Goal: Find specific page/section: Find specific page/section

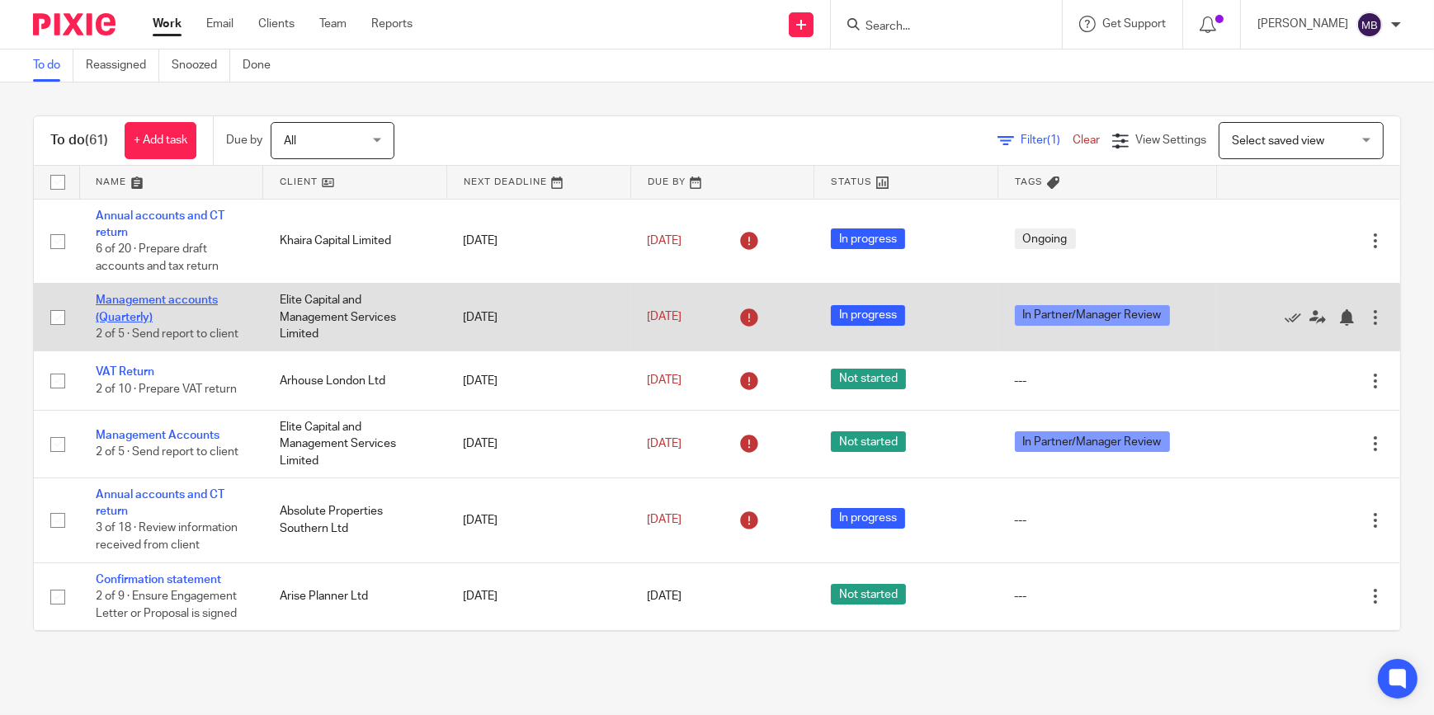
click at [208, 299] on link "Management accounts (Quarterly)" at bounding box center [157, 309] width 122 height 28
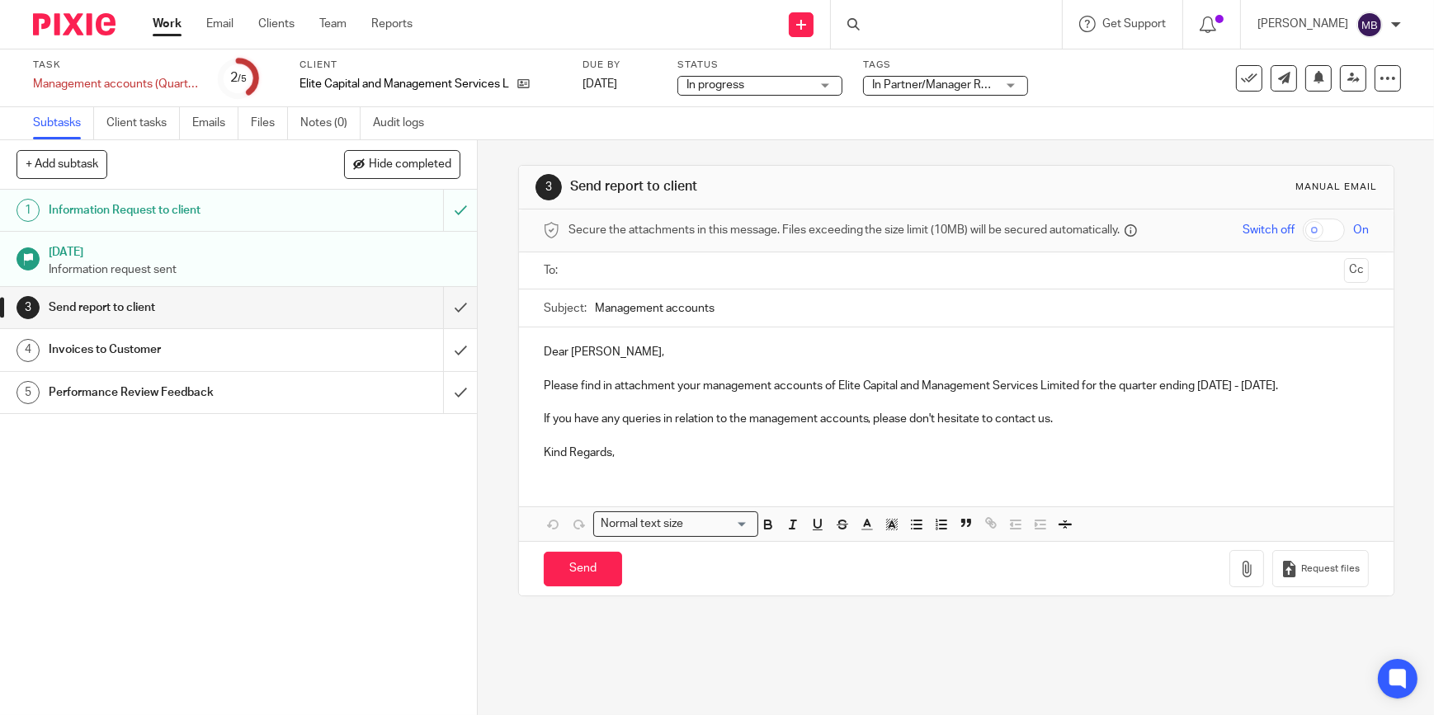
click at [533, 82] on div "Elite Capital and Management Services Limited" at bounding box center [430, 84] width 262 height 17
click at [523, 82] on icon at bounding box center [523, 84] width 12 height 12
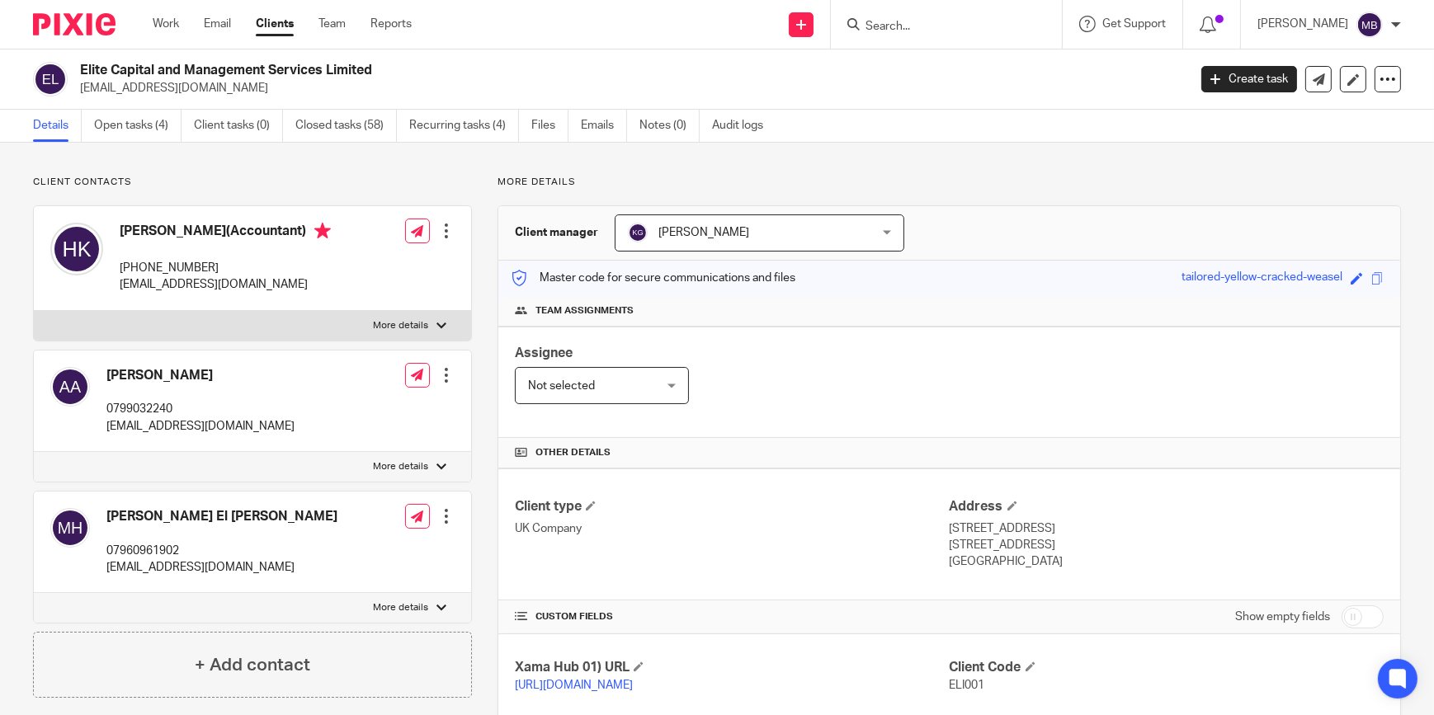
drag, startPoint x: 222, startPoint y: 257, endPoint x: 139, endPoint y: 261, distance: 82.6
click at [139, 261] on div "[PERSON_NAME](Accountant) [PHONE_NUMBER] [EMAIL_ADDRESS][DOMAIN_NAME]" at bounding box center [225, 258] width 211 height 71
copy p "7493 091814"
click at [222, 272] on p "+44 7493 091814" at bounding box center [225, 268] width 211 height 17
drag, startPoint x: 222, startPoint y: 268, endPoint x: 143, endPoint y: 266, distance: 79.2
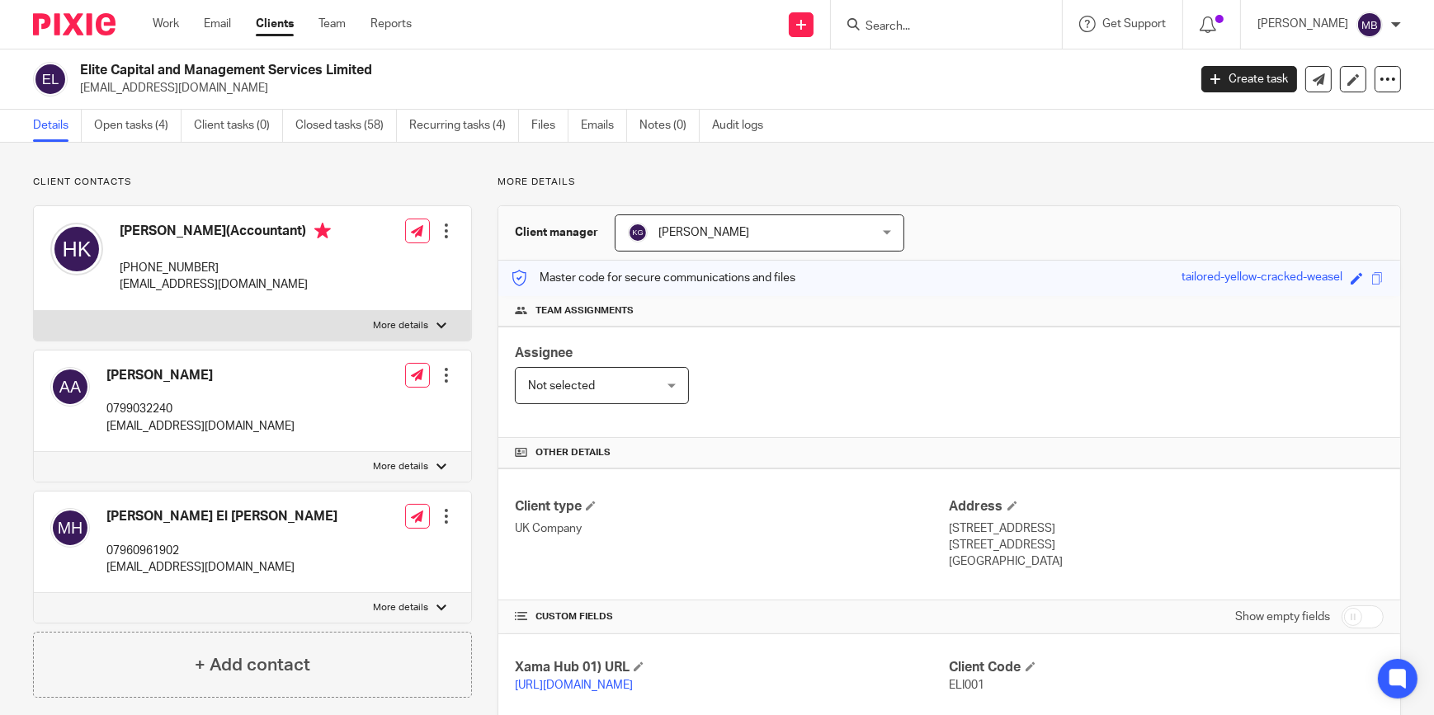
click at [143, 266] on p "+44 7493 091814" at bounding box center [225, 268] width 211 height 17
copy p "7493 091814"
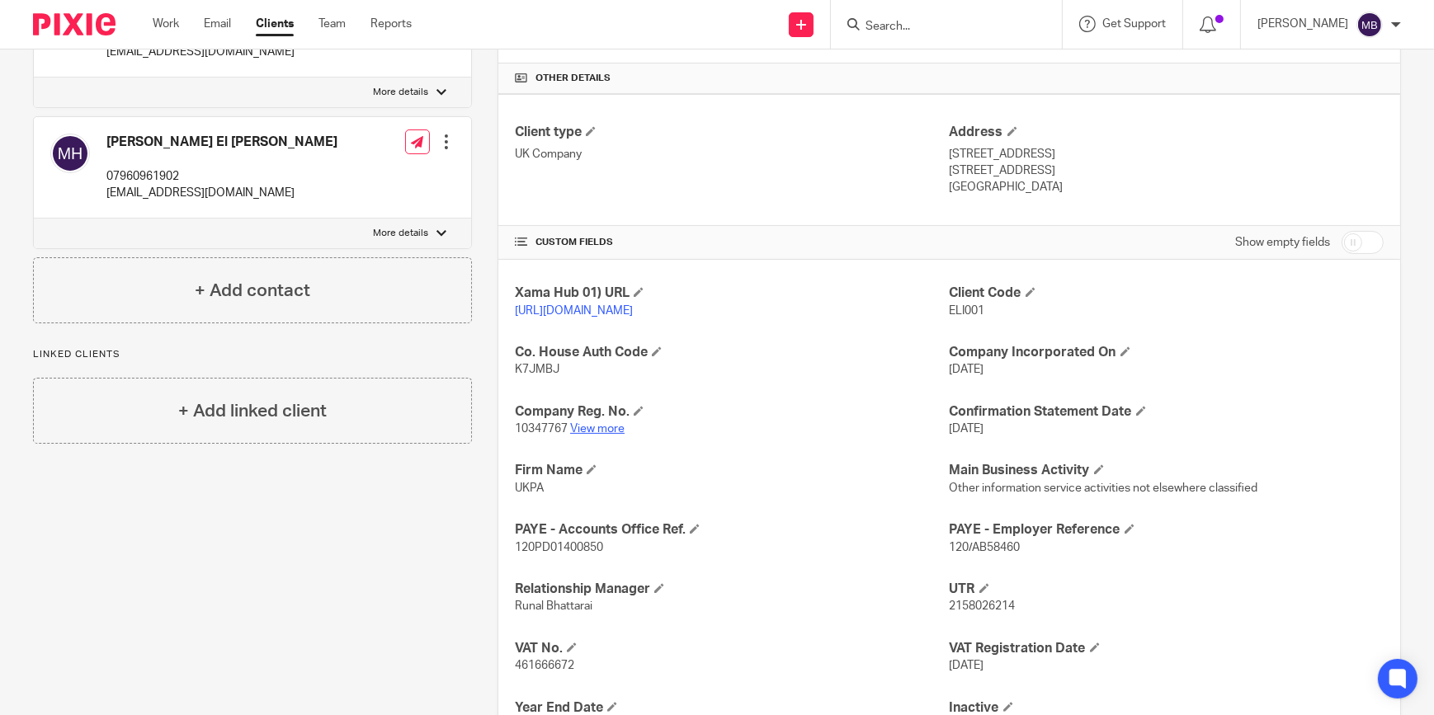
click at [602, 435] on link "View more" at bounding box center [597, 429] width 54 height 12
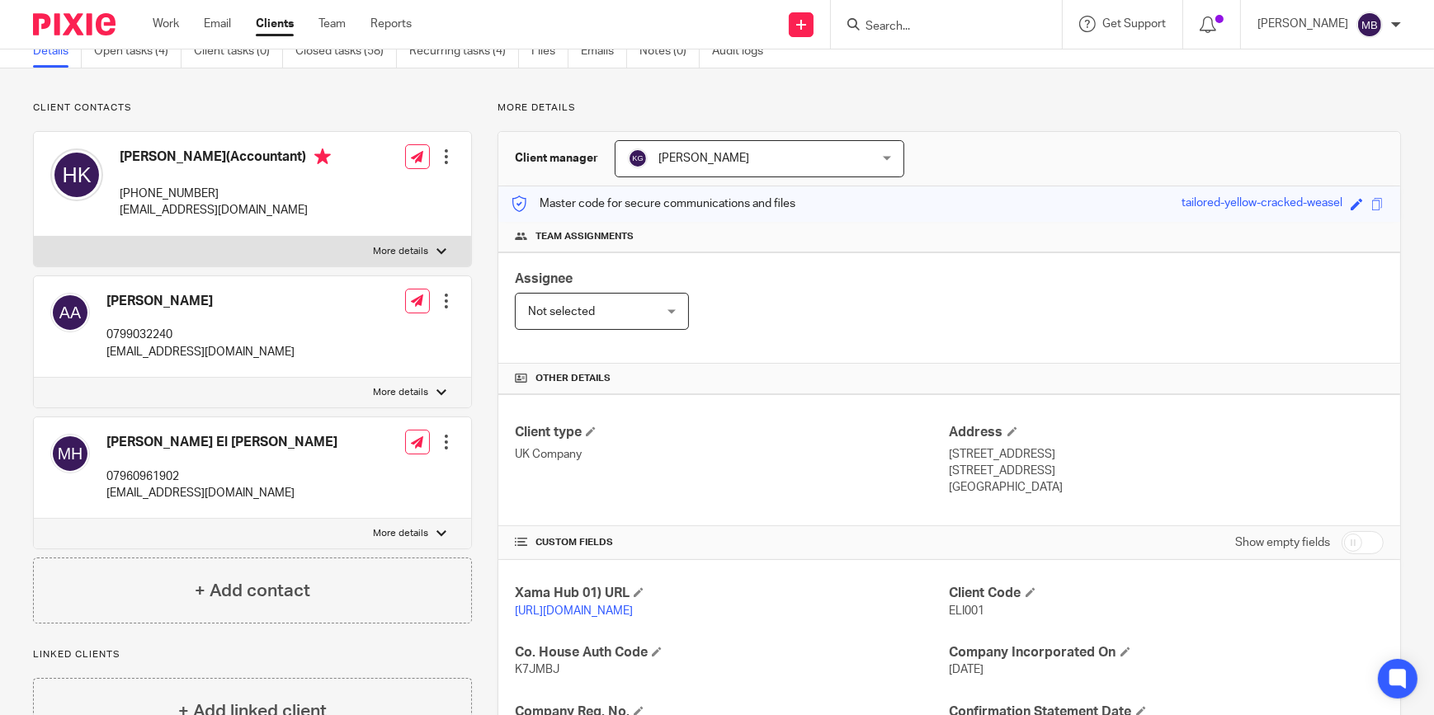
click at [210, 186] on p "+44 7493 091814" at bounding box center [225, 194] width 211 height 17
click at [211, 186] on p "+44 7493 091814" at bounding box center [225, 194] width 211 height 17
drag, startPoint x: 141, startPoint y: 190, endPoint x: 222, endPoint y: 192, distance: 80.9
click at [222, 192] on p "+44 7493 091814" at bounding box center [225, 194] width 211 height 17
copy p "7493 091814"
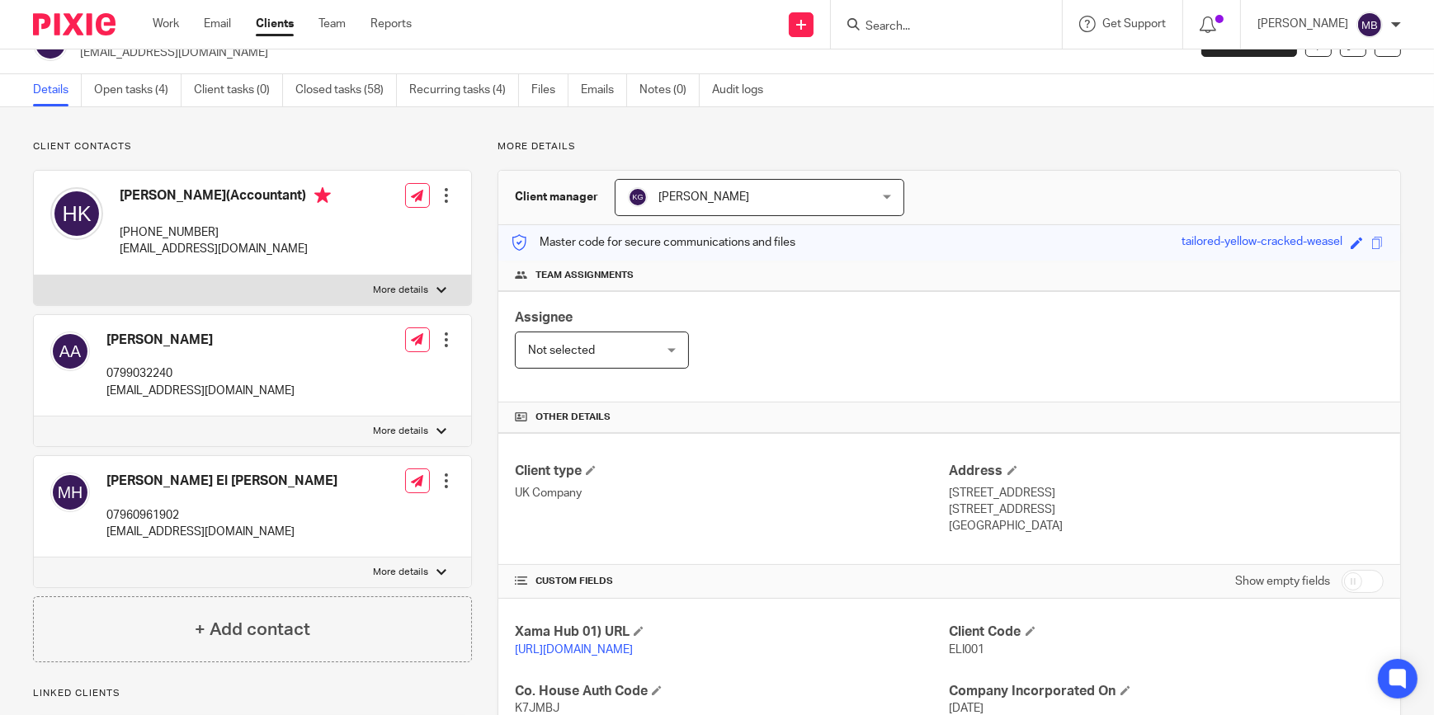
scroll to position [0, 0]
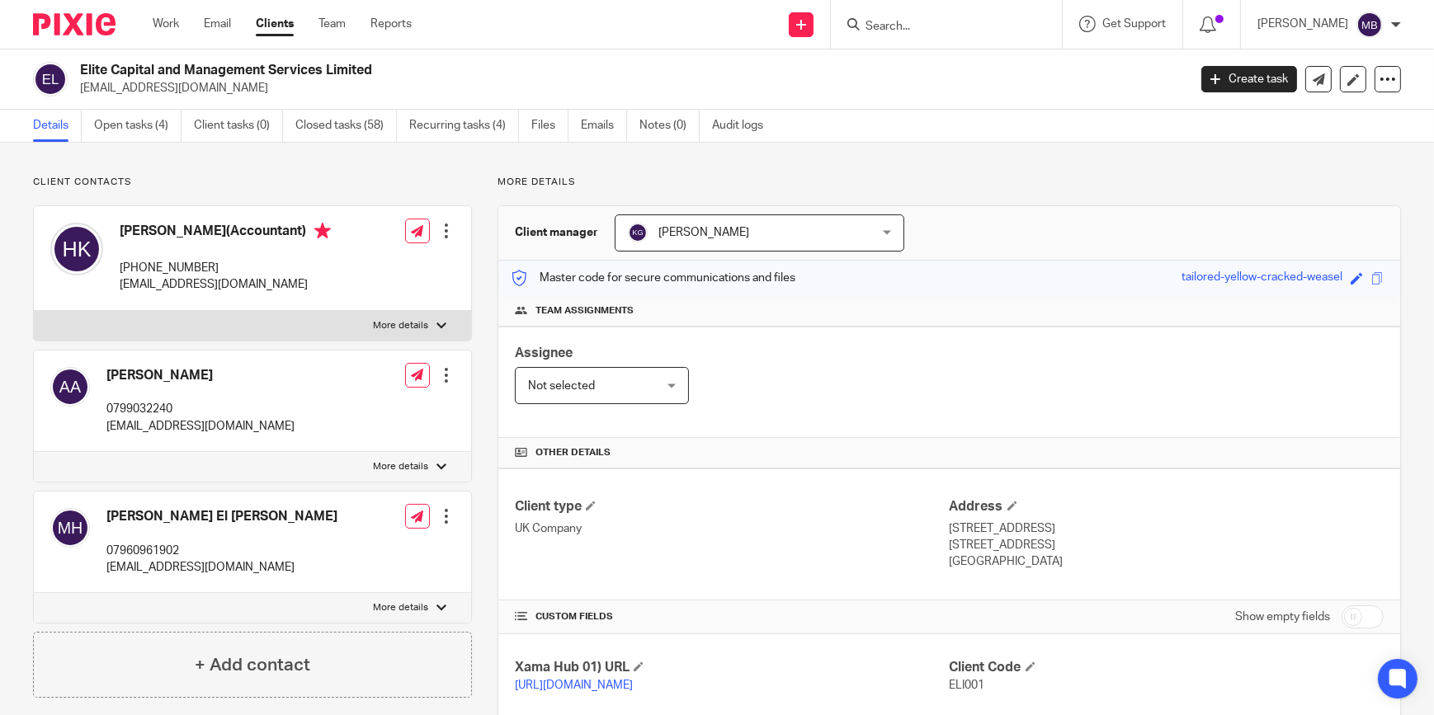
click at [922, 17] on form at bounding box center [952, 24] width 176 height 21
click at [926, 22] on input "Search" at bounding box center [938, 27] width 149 height 15
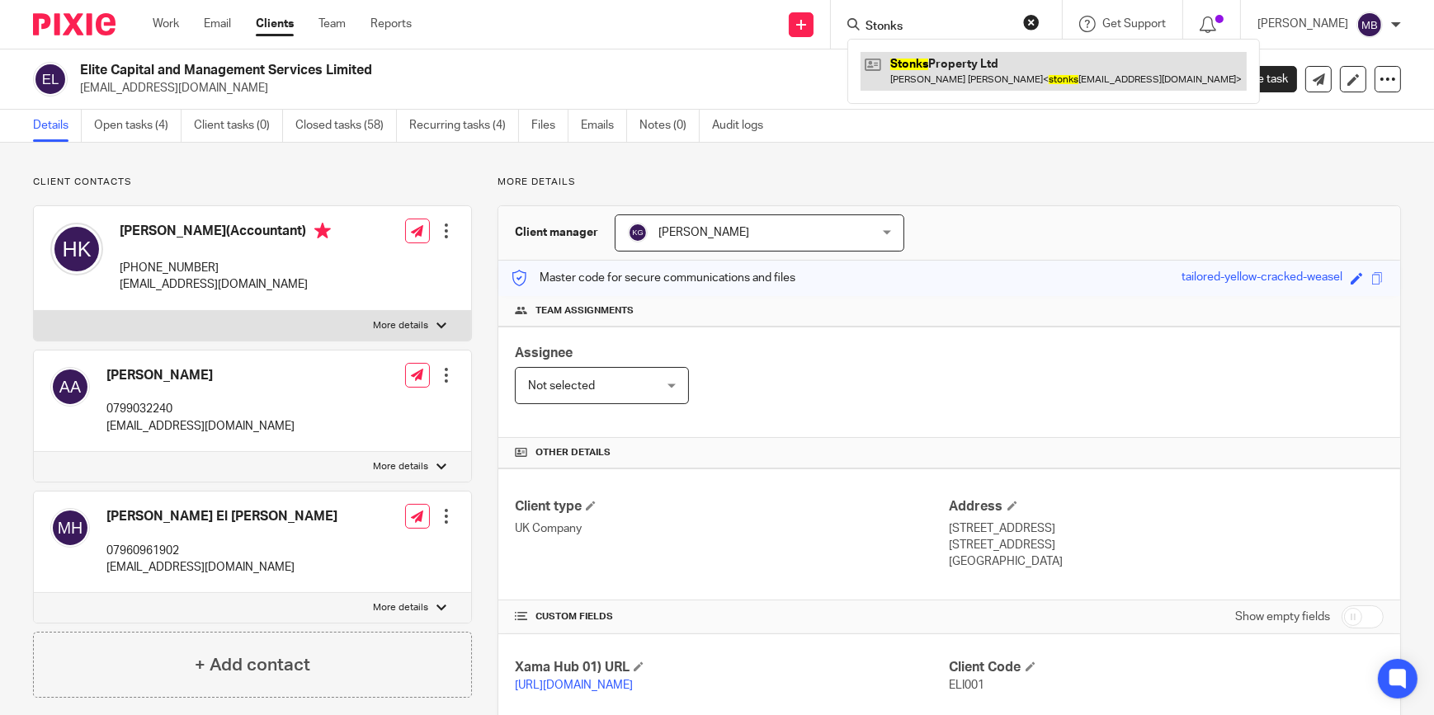
type input "Stonks"
click at [945, 70] on link at bounding box center [1054, 71] width 386 height 38
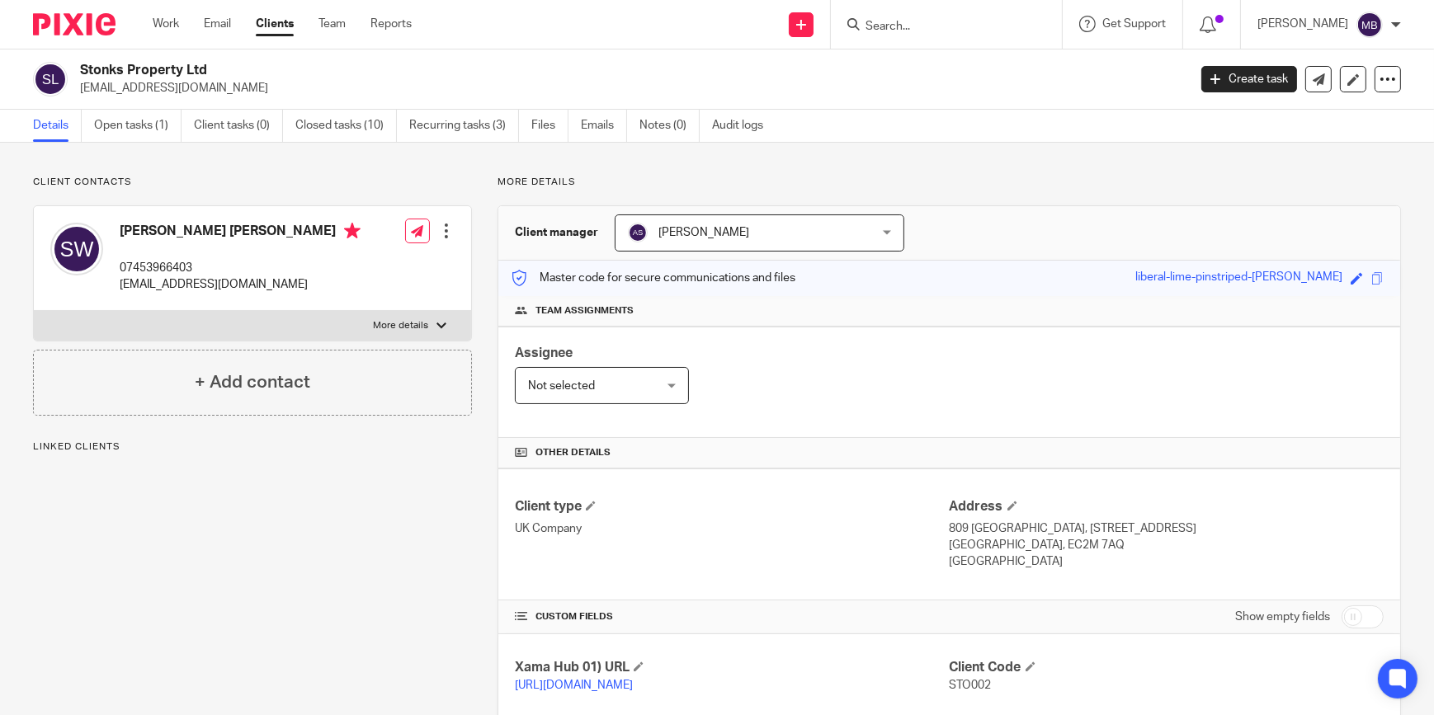
click at [160, 123] on link "Open tasks (1)" at bounding box center [137, 126] width 87 height 32
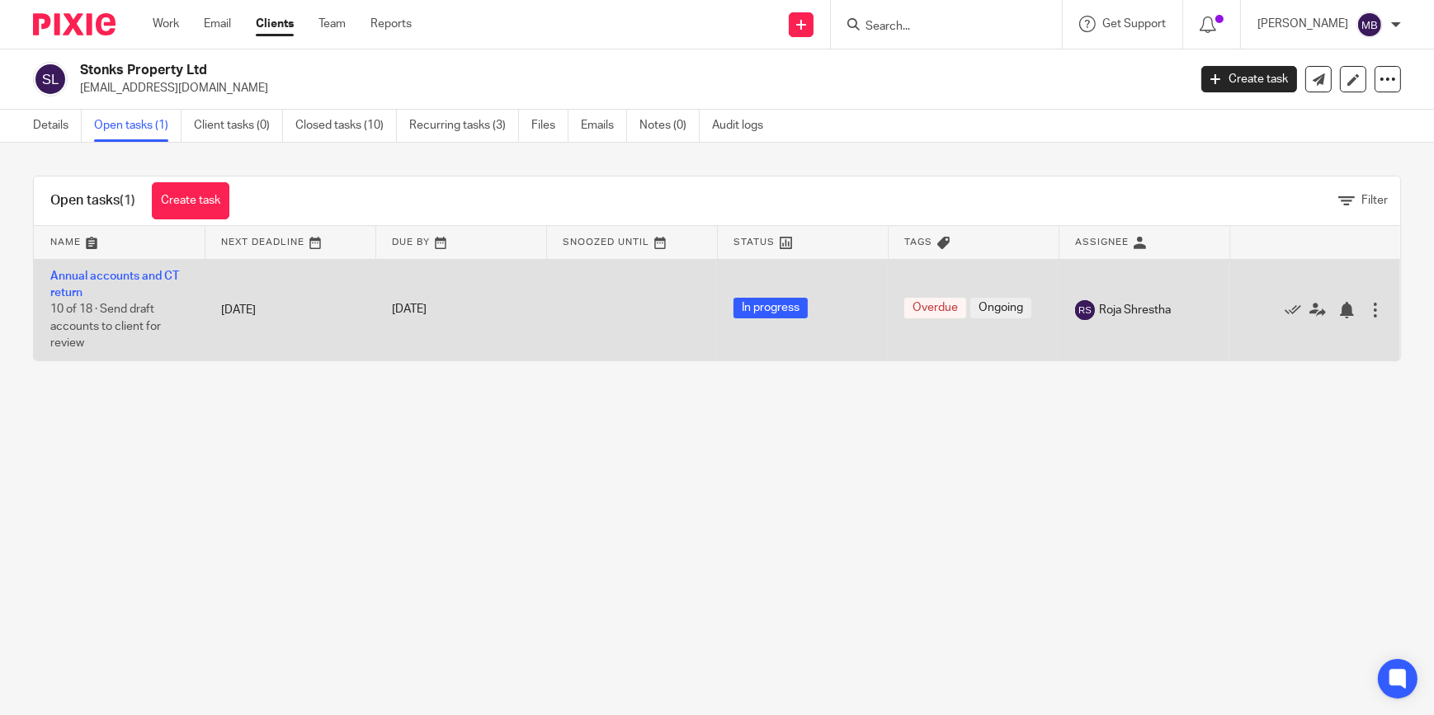
click at [92, 285] on td "Annual accounts and CT return 10 of 18 · Send draft accounts to client for revi…" at bounding box center [119, 309] width 171 height 101
click at [106, 277] on link "Annual accounts and CT return" at bounding box center [114, 285] width 129 height 28
